Goal: Information Seeking & Learning: Learn about a topic

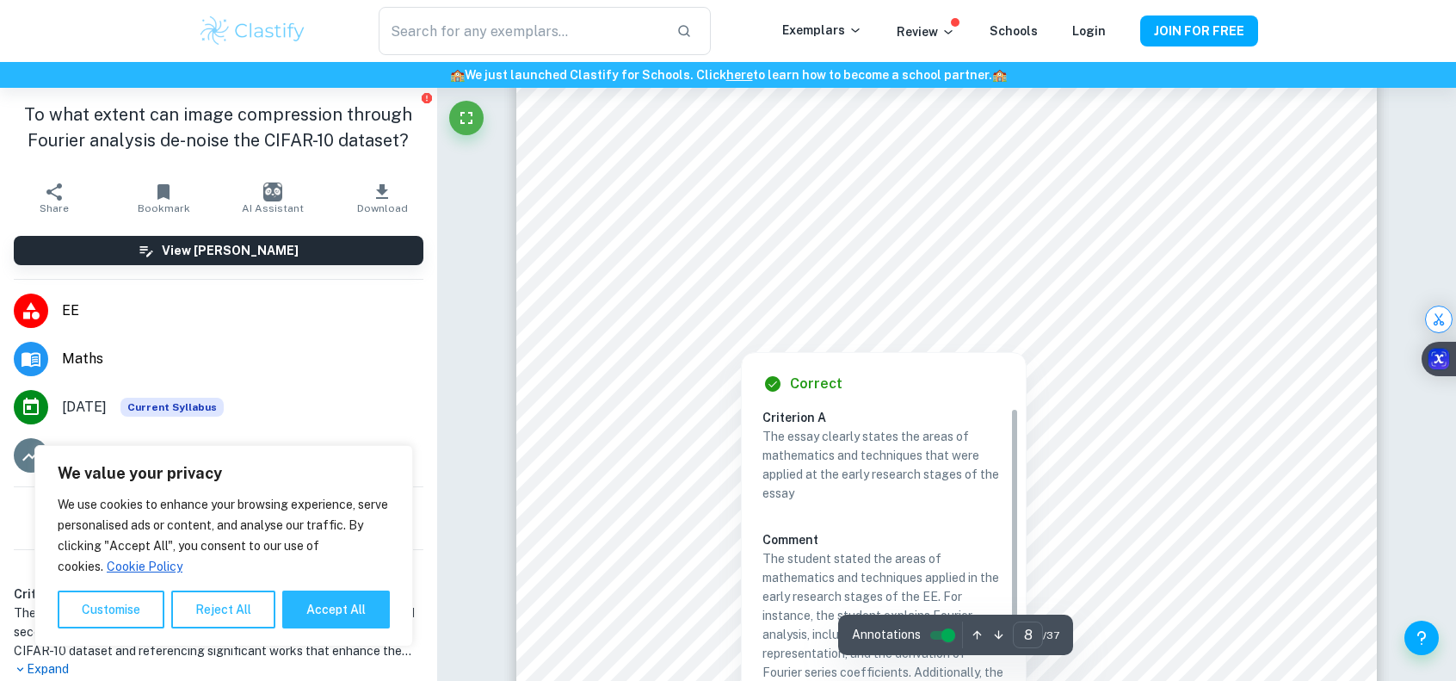
scroll to position [8173, 0]
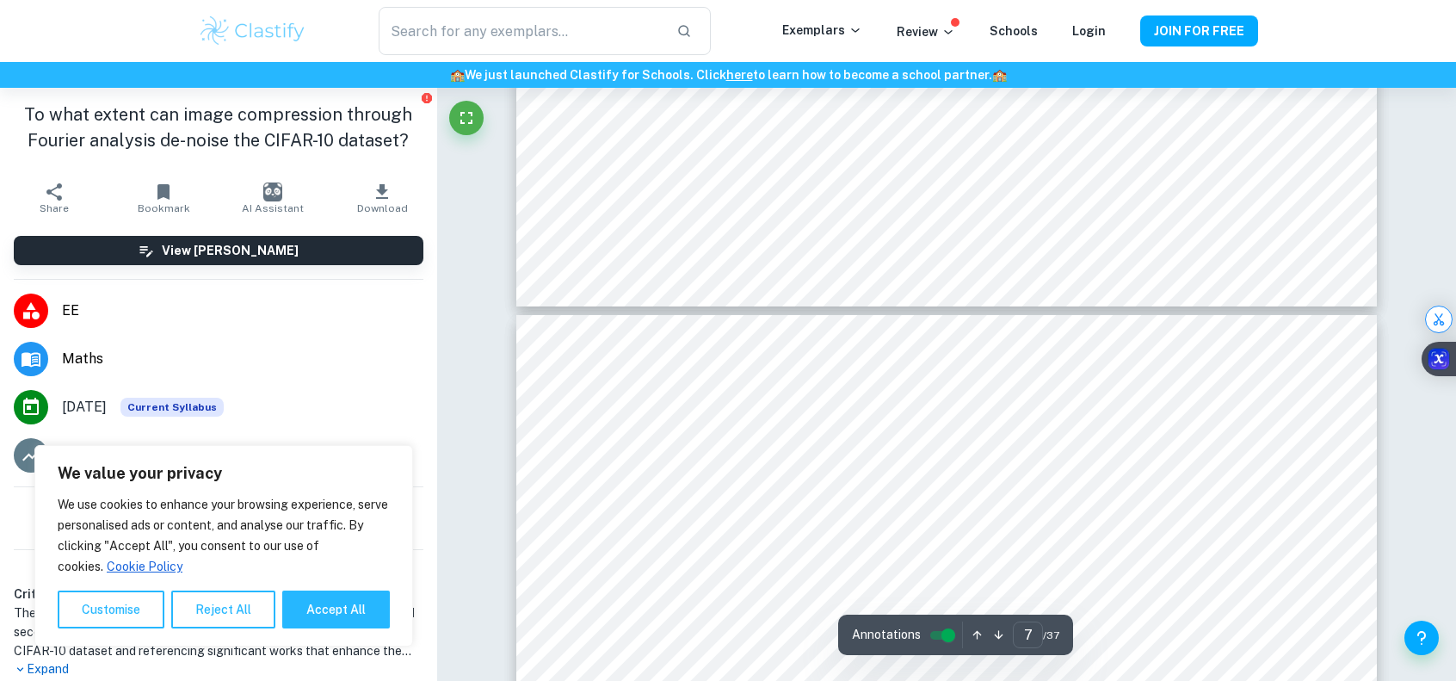
type input "6"
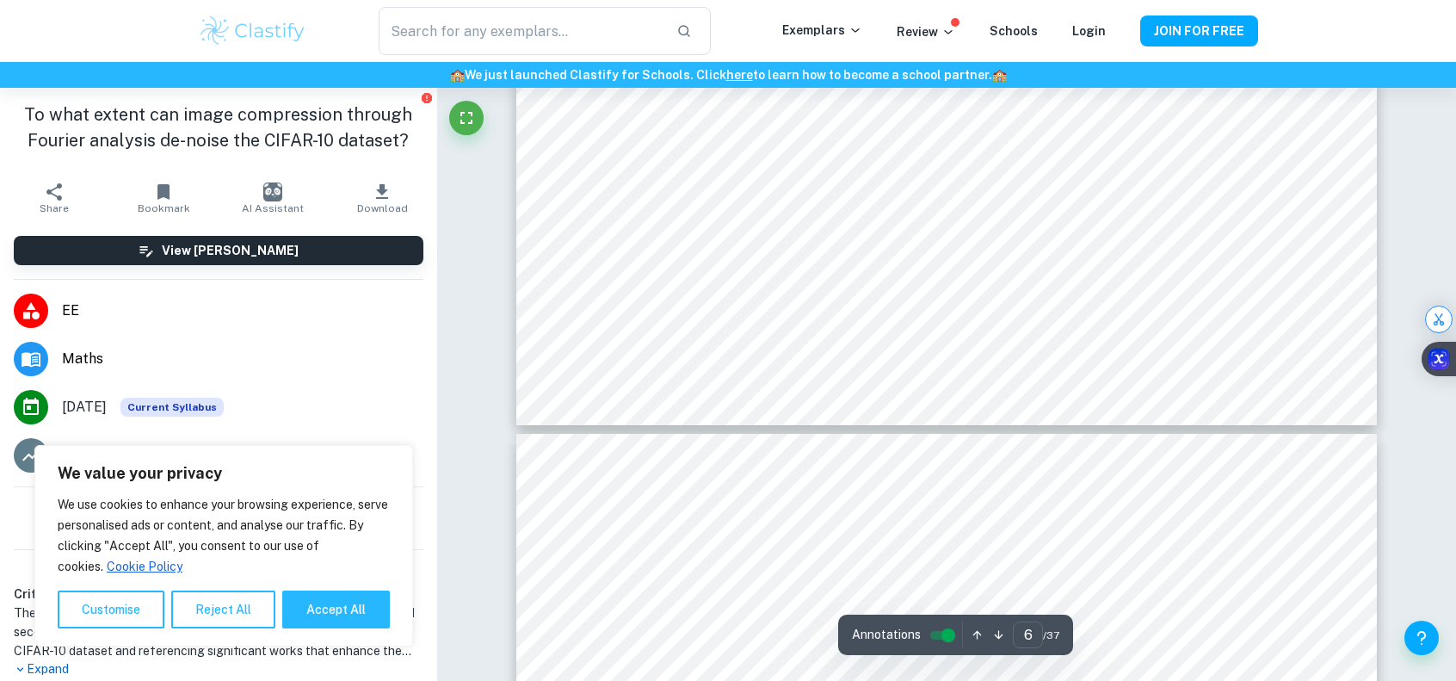
scroll to position [6280, 0]
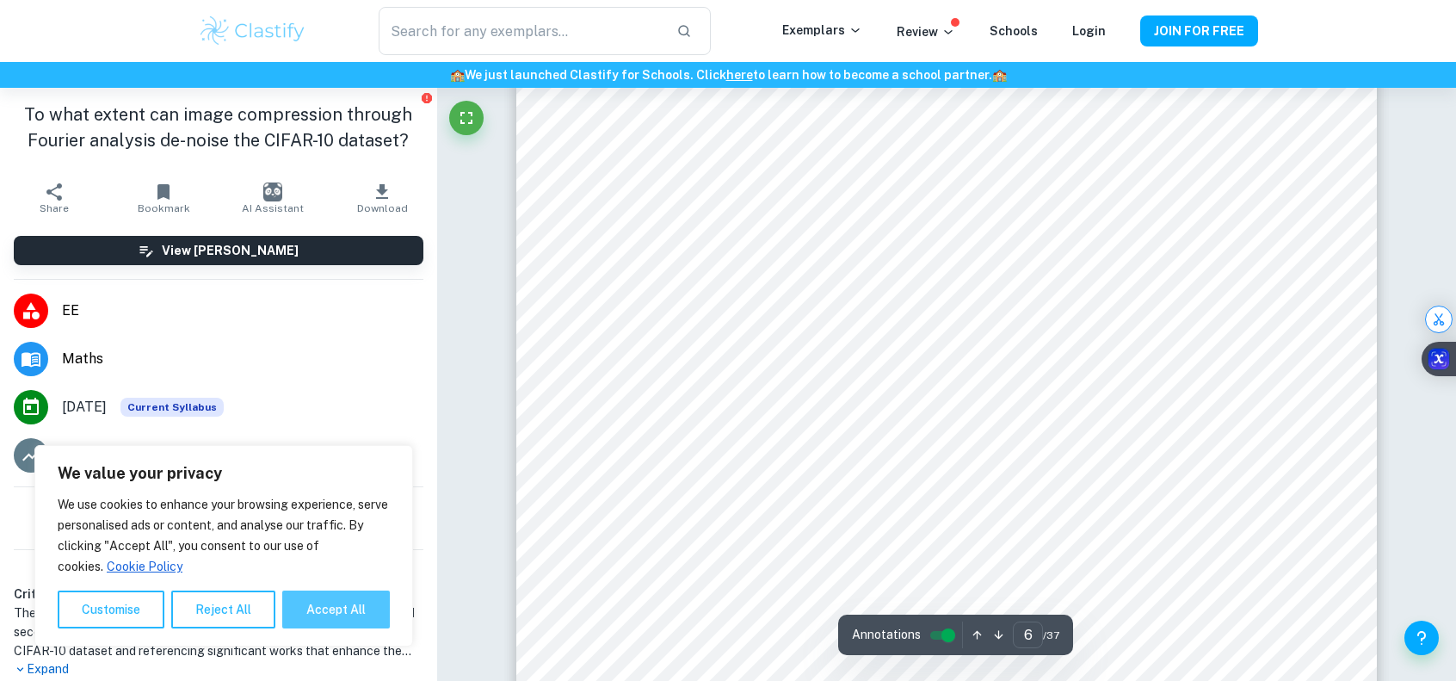
click at [323, 615] on button "Accept All" at bounding box center [336, 609] width 108 height 38
checkbox input "true"
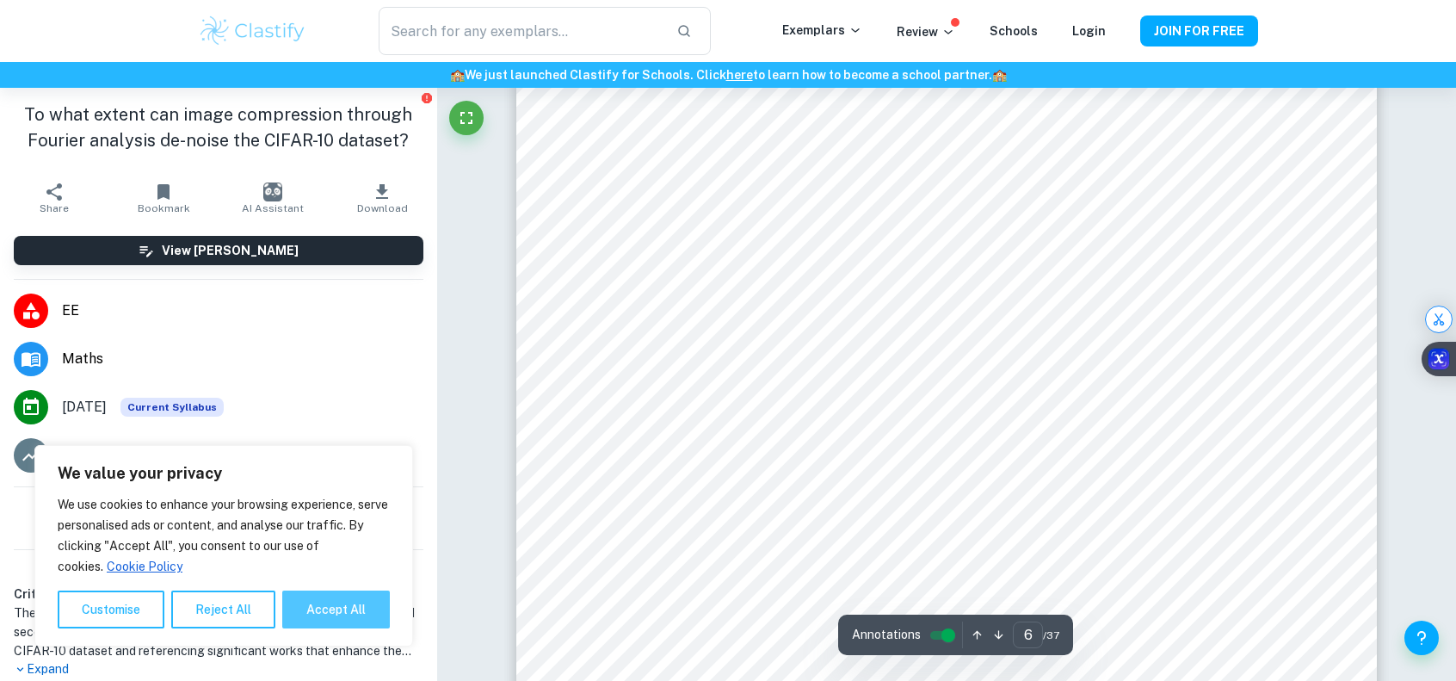
checkbox input "true"
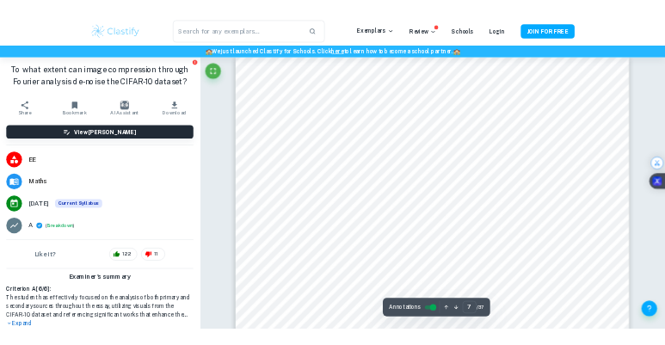
scroll to position [7055, 0]
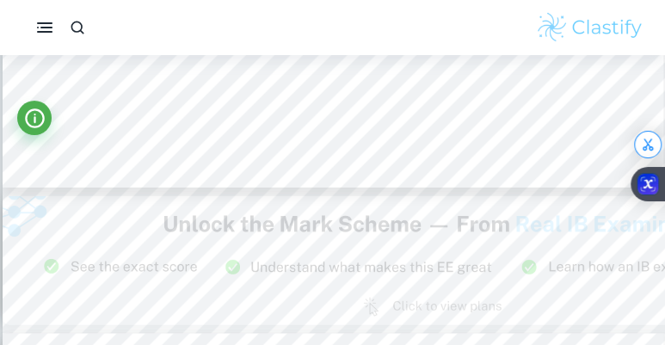
type input "8"
